Goal: Task Accomplishment & Management: Use online tool/utility

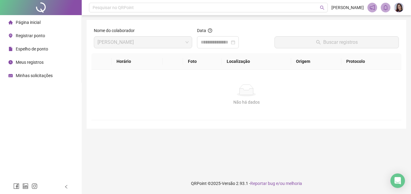
click at [37, 34] on span "Registrar ponto" at bounding box center [30, 35] width 29 height 5
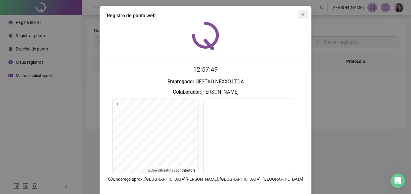
click at [301, 12] on button "Close" at bounding box center [303, 15] width 10 height 10
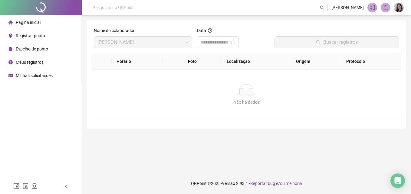
click at [38, 34] on span "Registrar ponto" at bounding box center [30, 35] width 29 height 5
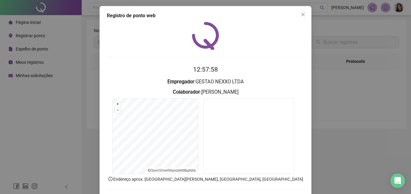
click at [301, 15] on icon "close" at bounding box center [303, 14] width 5 height 5
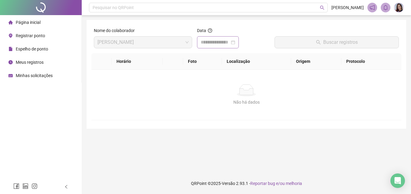
click at [239, 41] on div at bounding box center [218, 42] width 42 height 12
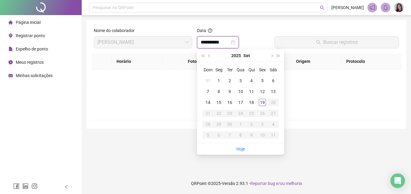
type input "**********"
click at [26, 34] on span "Registrar ponto" at bounding box center [30, 35] width 29 height 5
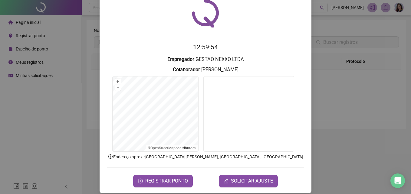
scroll to position [29, 0]
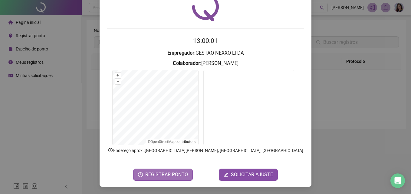
click at [160, 174] on span "REGISTRAR PONTO" at bounding box center [166, 174] width 43 height 7
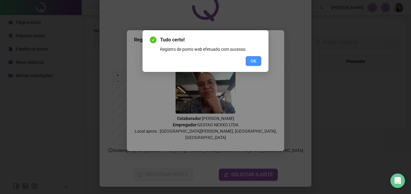
click at [254, 60] on span "OK" at bounding box center [254, 61] width 6 height 7
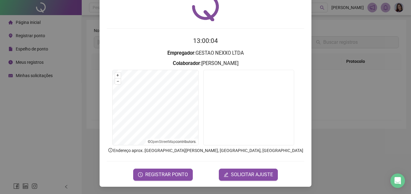
scroll to position [0, 0]
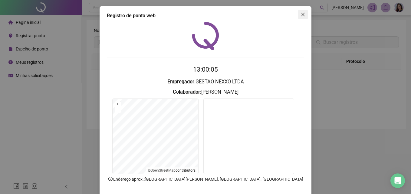
click at [302, 15] on icon "close" at bounding box center [303, 14] width 5 height 5
